Goal: Task Accomplishment & Management: Manage account settings

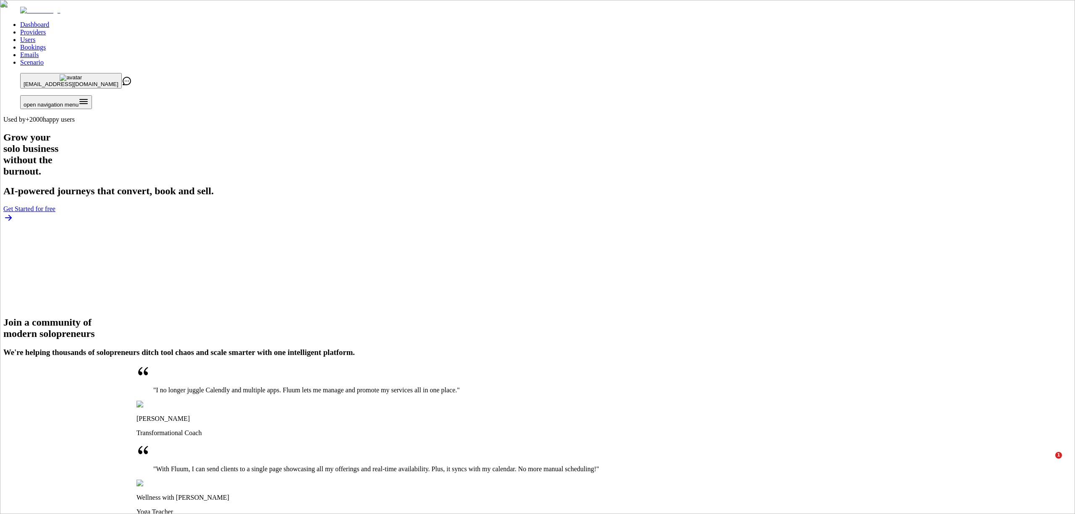
click at [46, 29] on link "Providers" at bounding box center [33, 32] width 26 height 7
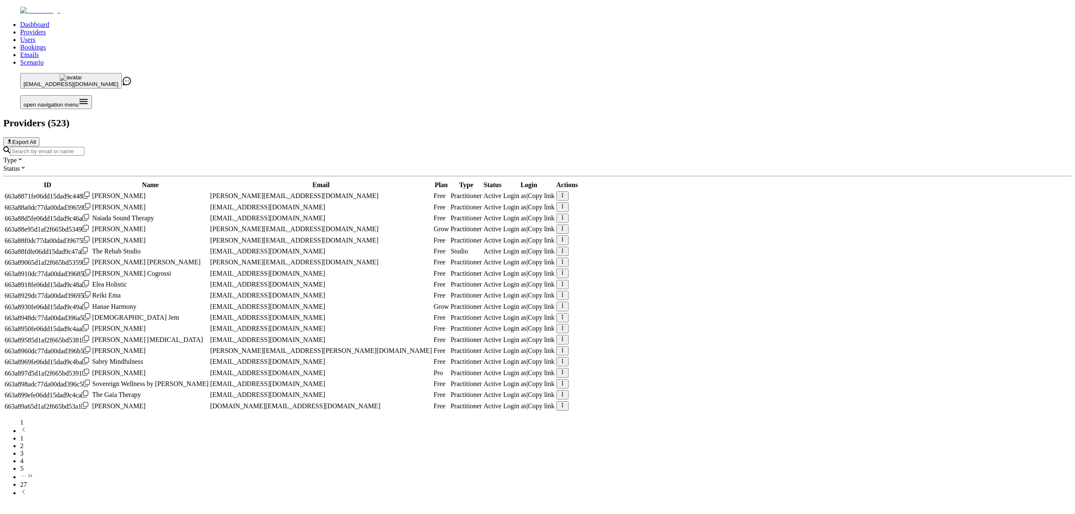
click at [300, 147] on div at bounding box center [537, 151] width 1068 height 9
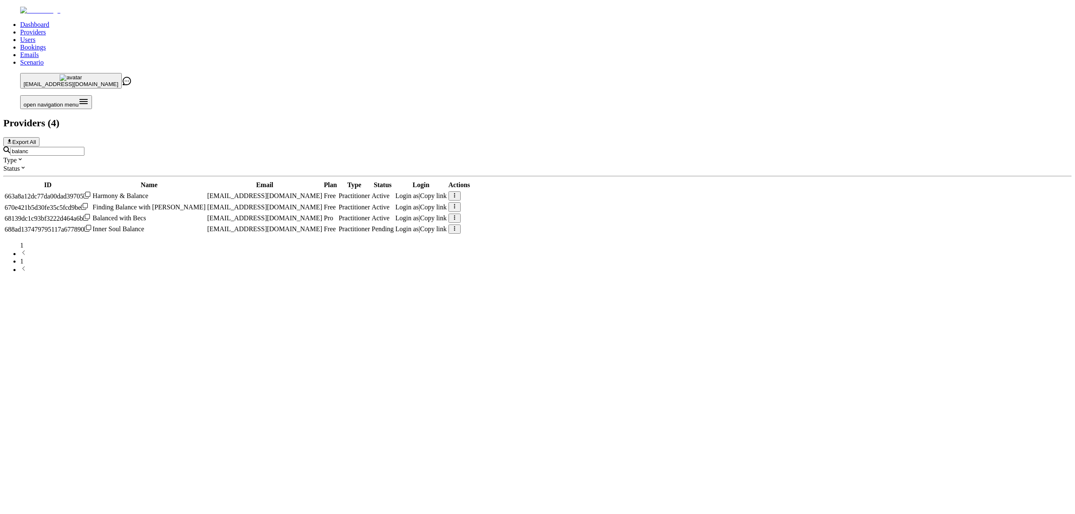
type input "balanc"
click at [419, 215] on span "Login as" at bounding box center [407, 218] width 24 height 7
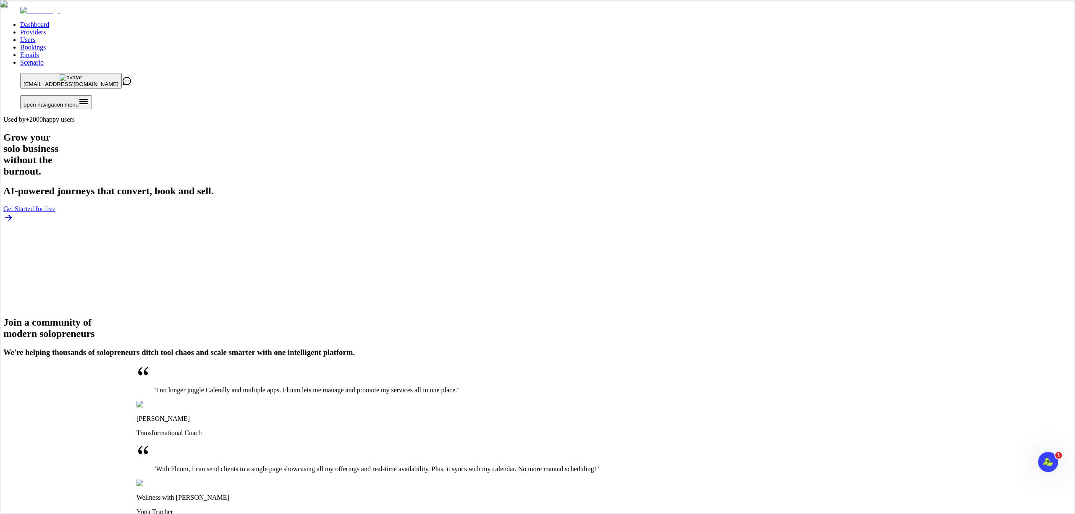
click at [44, 59] on link "Scenario" at bounding box center [32, 62] width 24 height 7
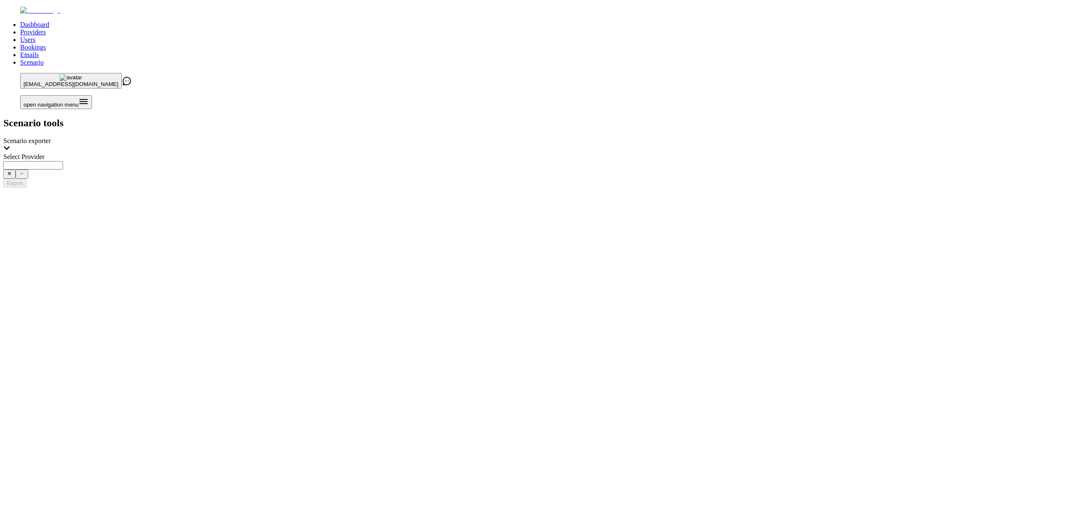
click at [63, 161] on input "Select Provider" at bounding box center [33, 165] width 60 height 8
click at [341, 105] on span "Chantelle (chantellewellnesslove@gmail.com)" at bounding box center [272, 108] width 175 height 7
type input "**********"
click at [46, 29] on link "Providers" at bounding box center [33, 32] width 26 height 7
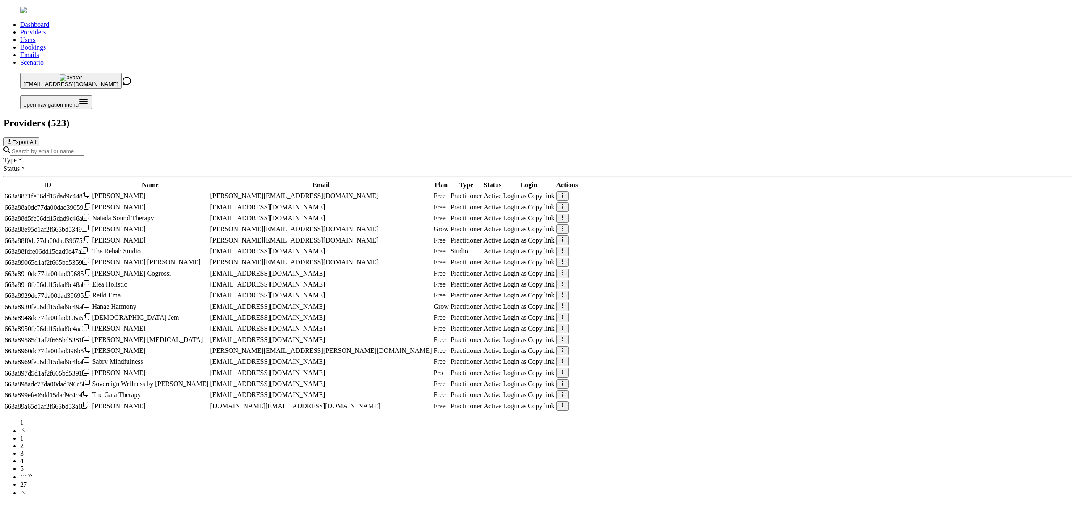
click at [569, 192] on button "button" at bounding box center [562, 196] width 12 height 9
click at [569, 202] on button "button" at bounding box center [562, 206] width 12 height 9
click at [565, 204] on icon "button" at bounding box center [562, 206] width 5 height 5
click at [569, 214] on button "button" at bounding box center [562, 218] width 12 height 9
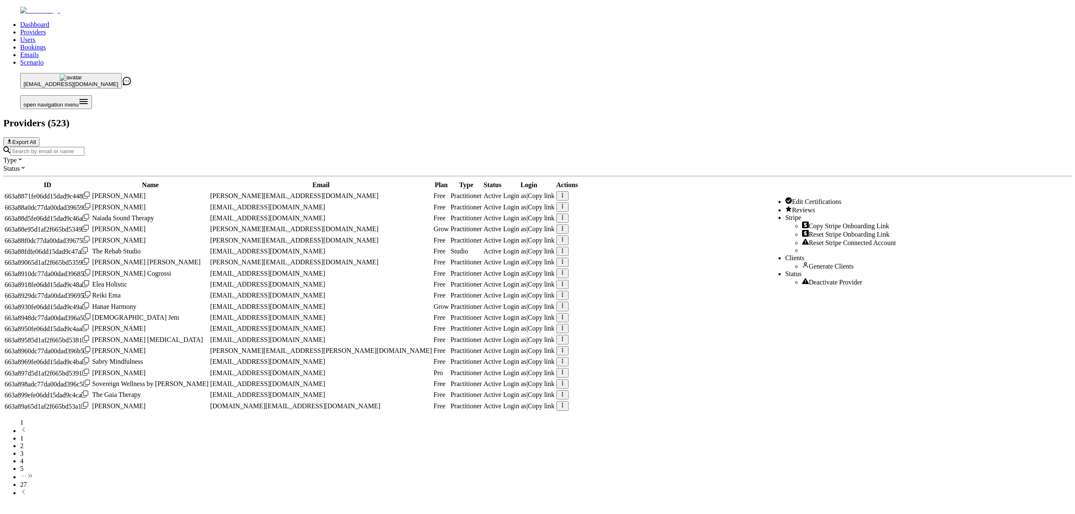
click at [569, 214] on button "button" at bounding box center [562, 218] width 12 height 9
click at [84, 147] on input "Search by email or name" at bounding box center [47, 151] width 74 height 9
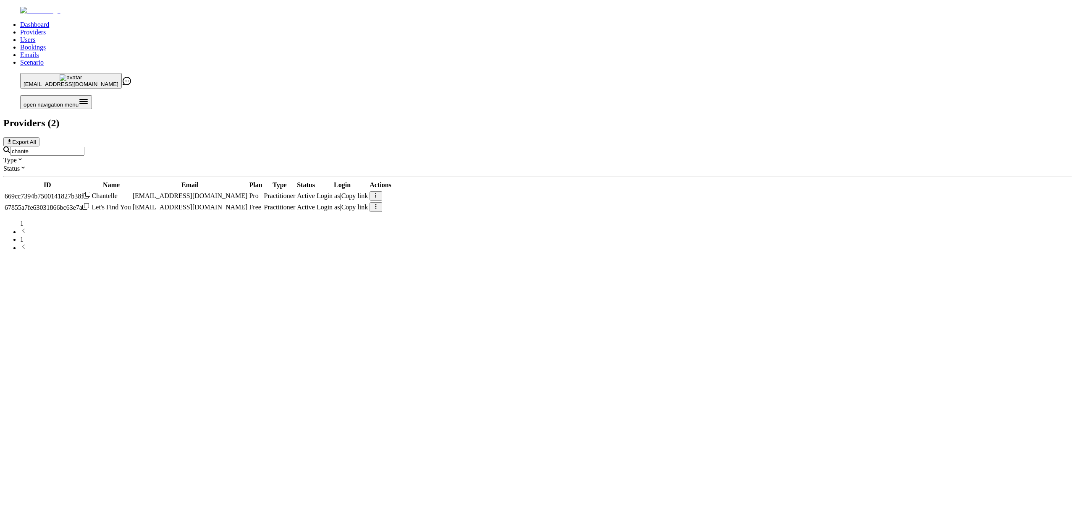
type input "chante"
click at [382, 192] on button "button" at bounding box center [376, 196] width 12 height 9
click at [39, 51] on link "Emails" at bounding box center [29, 54] width 18 height 7
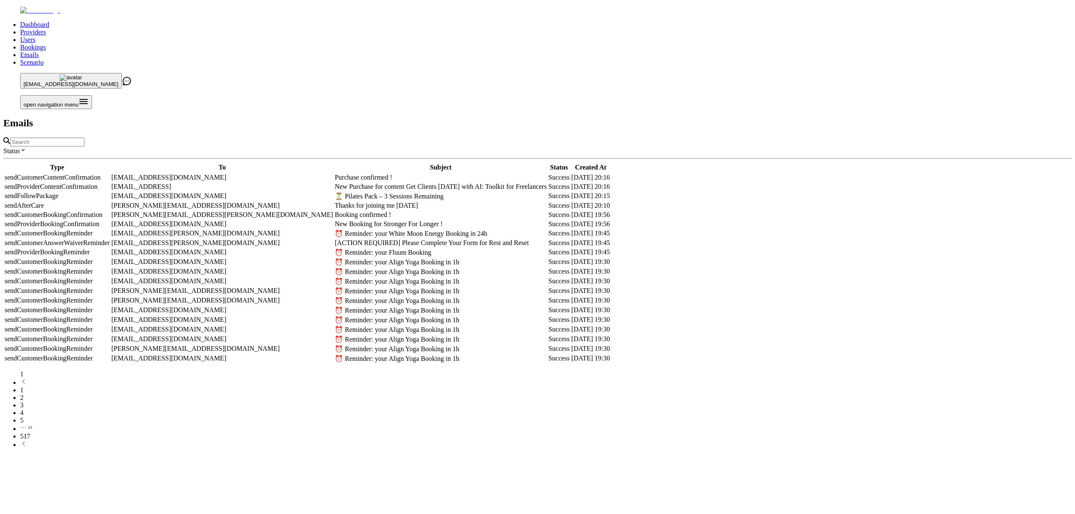
click at [190, 147] on div "Status" at bounding box center [537, 151] width 1068 height 8
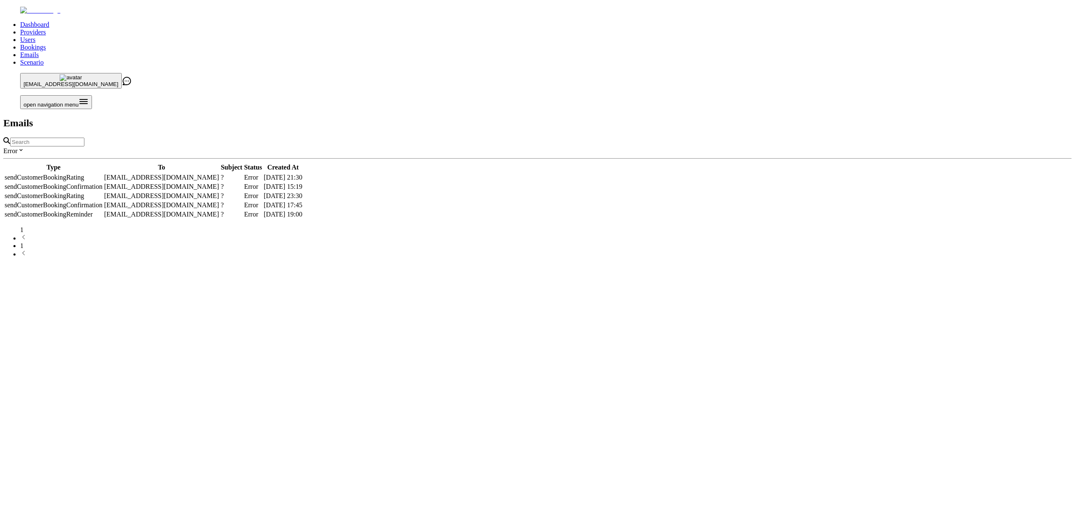
click at [105, 137] on div "Dashboard Providers Users Bookings Emails Scenario loan.alouache@zen-pass.com o…" at bounding box center [537, 133] width 1068 height 252
click at [303, 173] on tr "sendCustomerBookingRating philippajayneholdsworth@googlemail.com ? Error 19/08/…" at bounding box center [153, 177] width 299 height 8
click at [18, 312] on span "Error" at bounding box center [10, 320] width 14 height 16
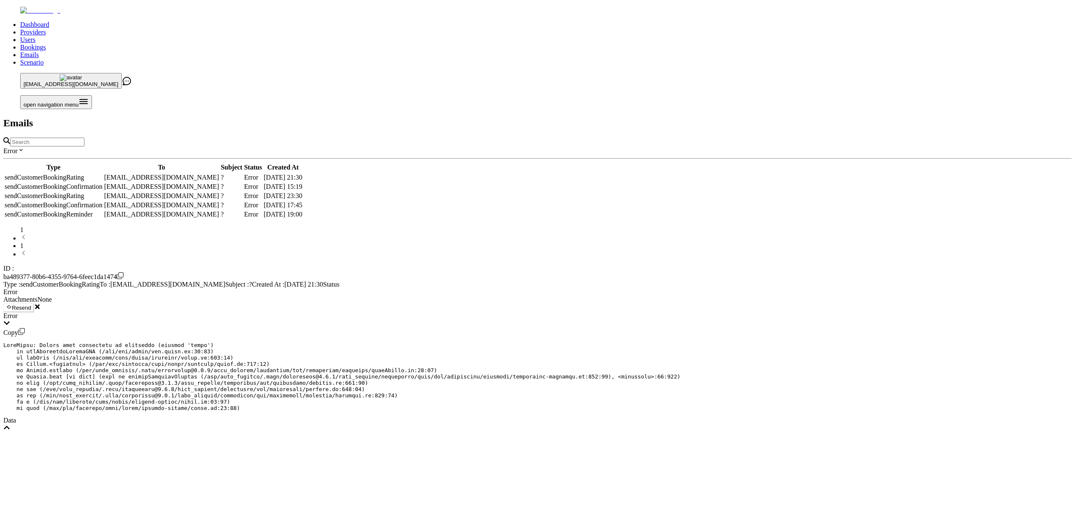
click at [35, 36] on link "Users" at bounding box center [27, 39] width 15 height 7
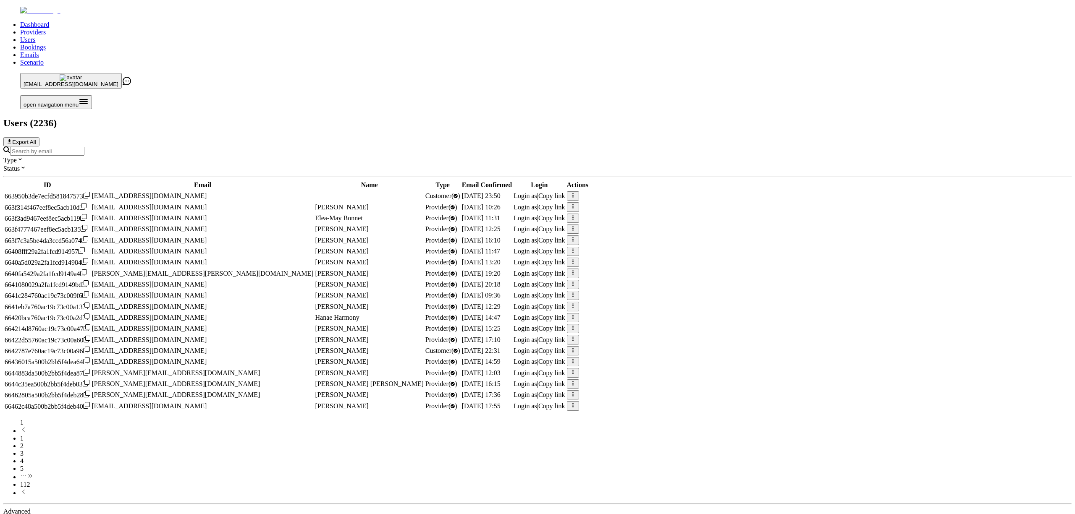
click at [579, 192] on button "button" at bounding box center [573, 196] width 12 height 9
click at [932, 127] on div "Dashboard Providers Users Bookings Emails Scenario loan.alouache@zen-pass.com o…" at bounding box center [537, 265] width 1068 height 517
